Goal: Entertainment & Leisure: Consume media (video, audio)

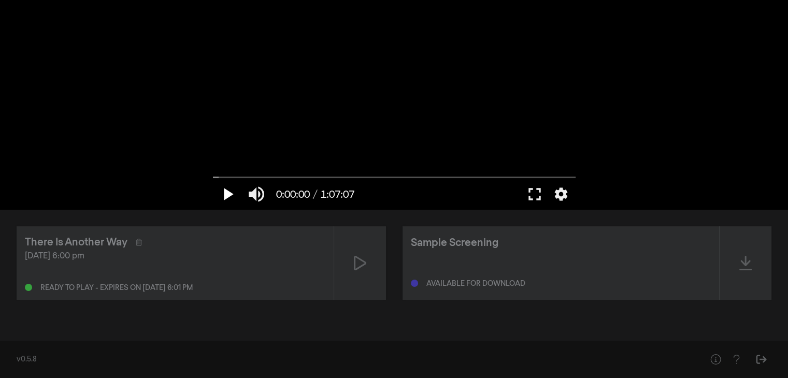
click at [229, 189] on button "play_arrow" at bounding box center [227, 194] width 29 height 31
click at [228, 197] on button "pause" at bounding box center [227, 194] width 29 height 31
click at [600, 127] on div "play_arrow 0:00:01 / 1:07:07 volume_up fullscreen settings closed_caption Capti…" at bounding box center [394, 105] width 788 height 210
click at [231, 198] on button "play_arrow" at bounding box center [227, 194] width 29 height 31
click at [536, 198] on button "fullscreen" at bounding box center [534, 194] width 29 height 31
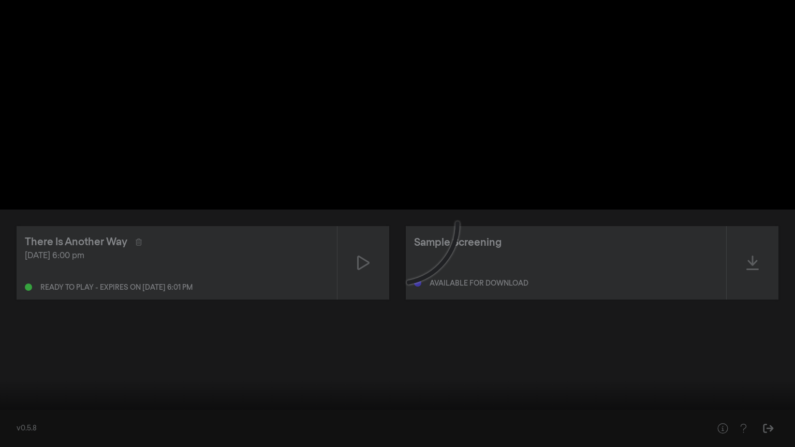
click at [85, 378] on input "Seek" at bounding box center [397, 415] width 785 height 6
click at [780, 378] on button "settings" at bounding box center [776, 431] width 24 height 31
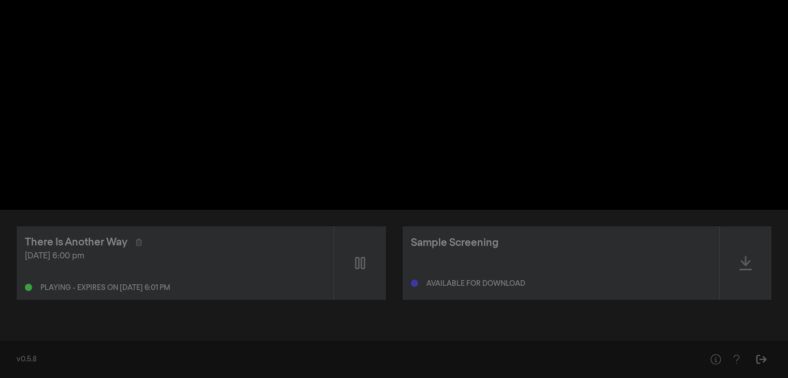
click at [508, 352] on div "v0.5.8" at bounding box center [394, 359] width 788 height 37
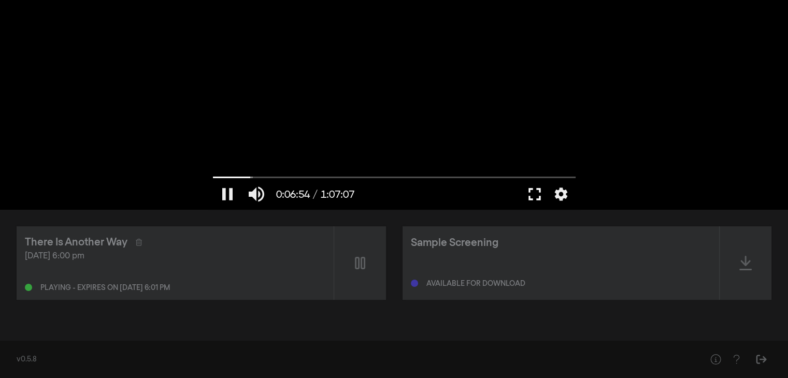
click at [537, 194] on button "fullscreen" at bounding box center [534, 194] width 29 height 31
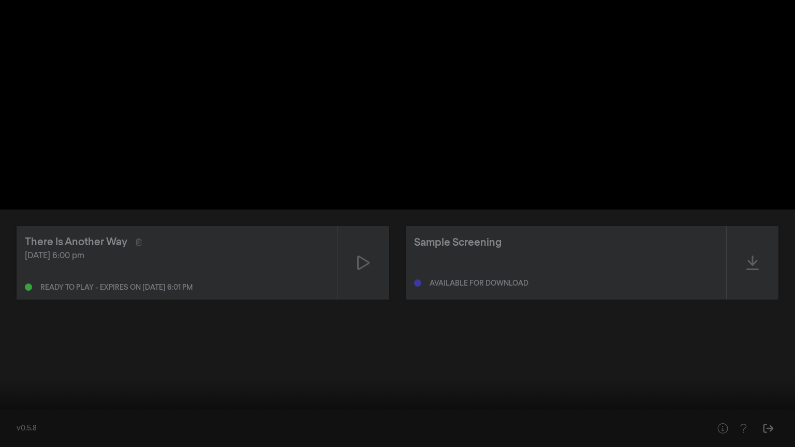
click at [8, 378] on input "Seek" at bounding box center [397, 415] width 785 height 6
click at [18, 378] on button "pause" at bounding box center [19, 431] width 29 height 31
type input "1.067455"
